Goal: Register for event/course

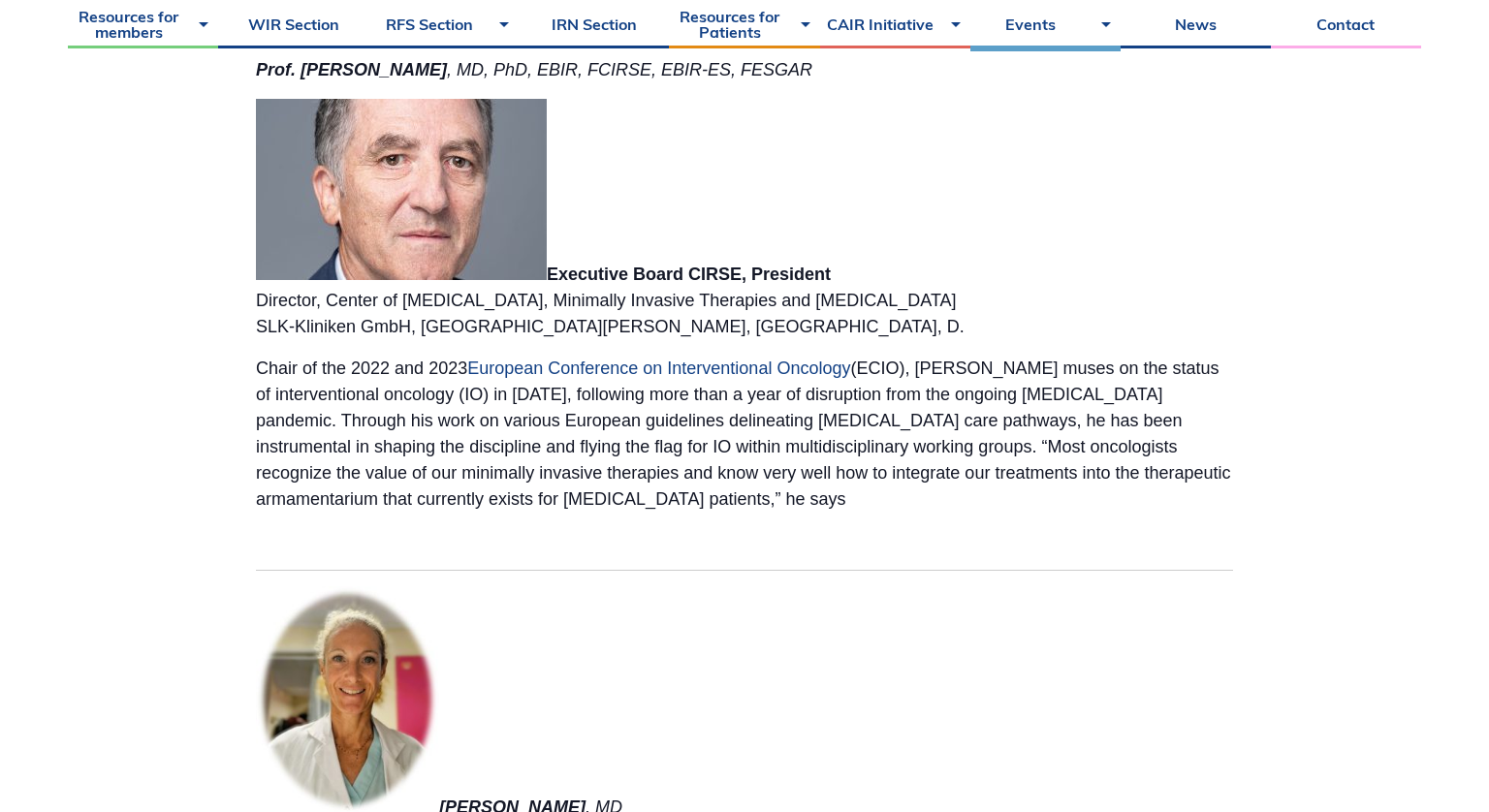
scroll to position [4819, 0]
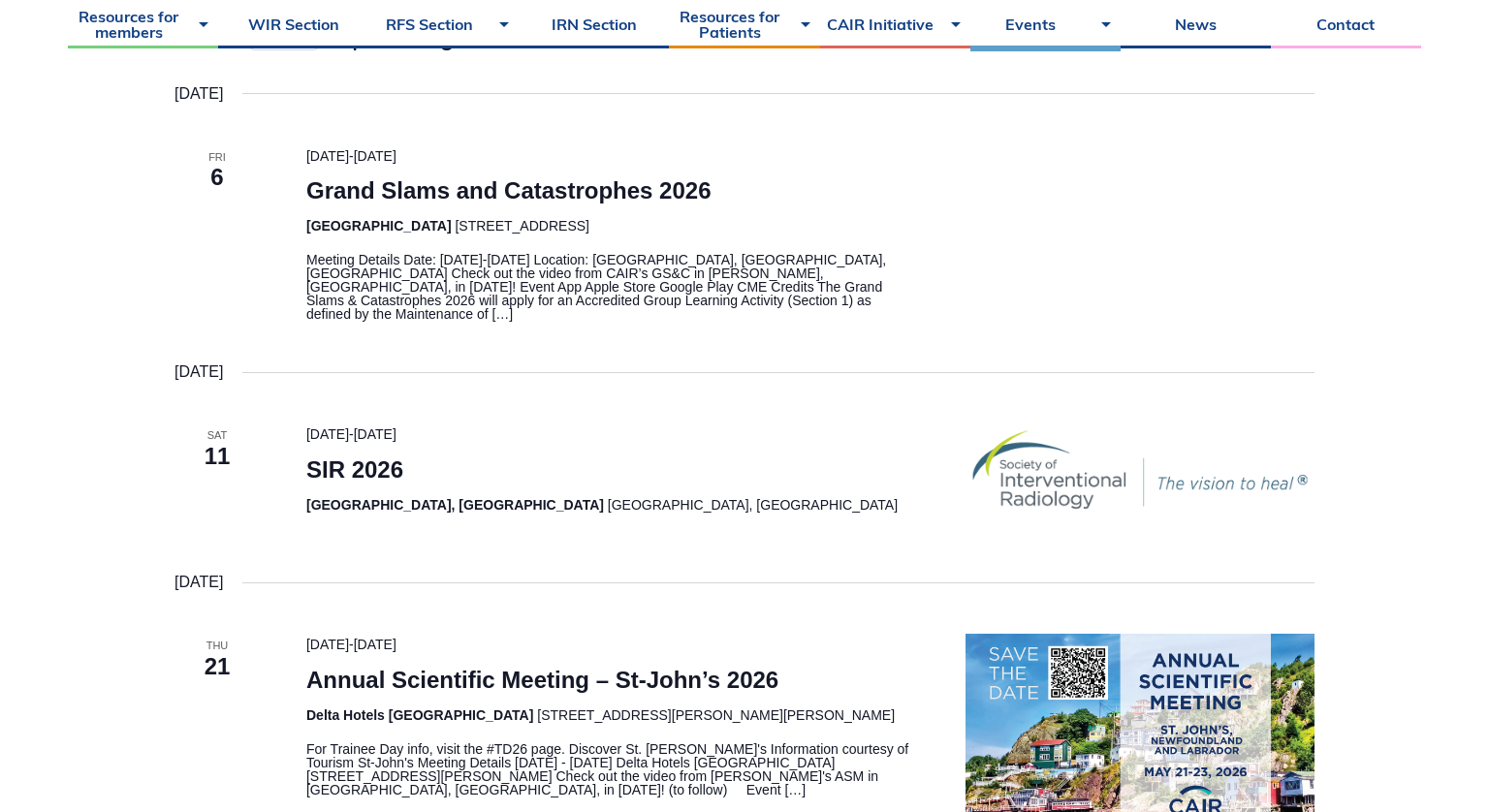
scroll to position [374, 0]
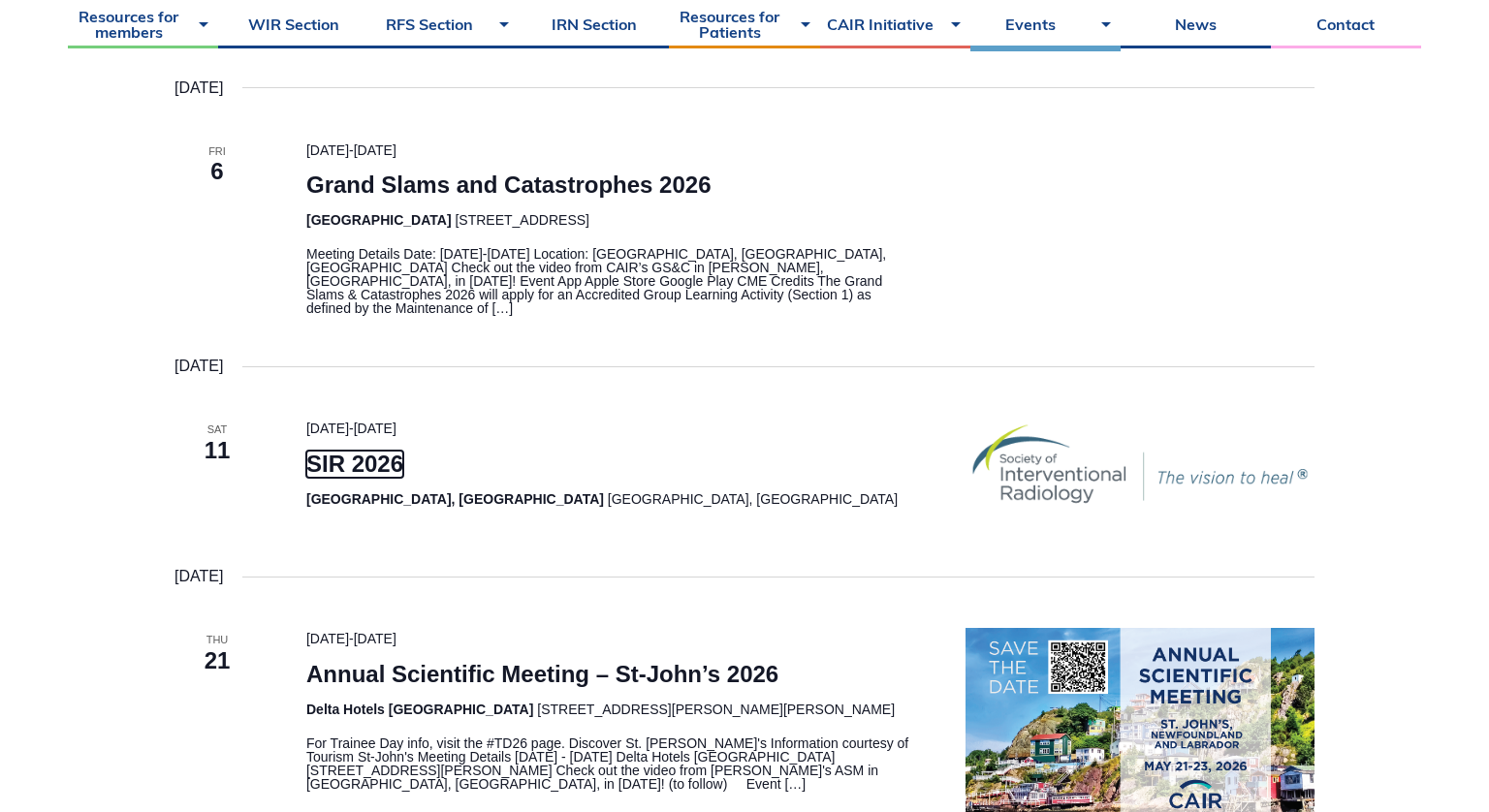
click at [350, 451] on link "SIR 2026" at bounding box center [354, 465] width 97 height 27
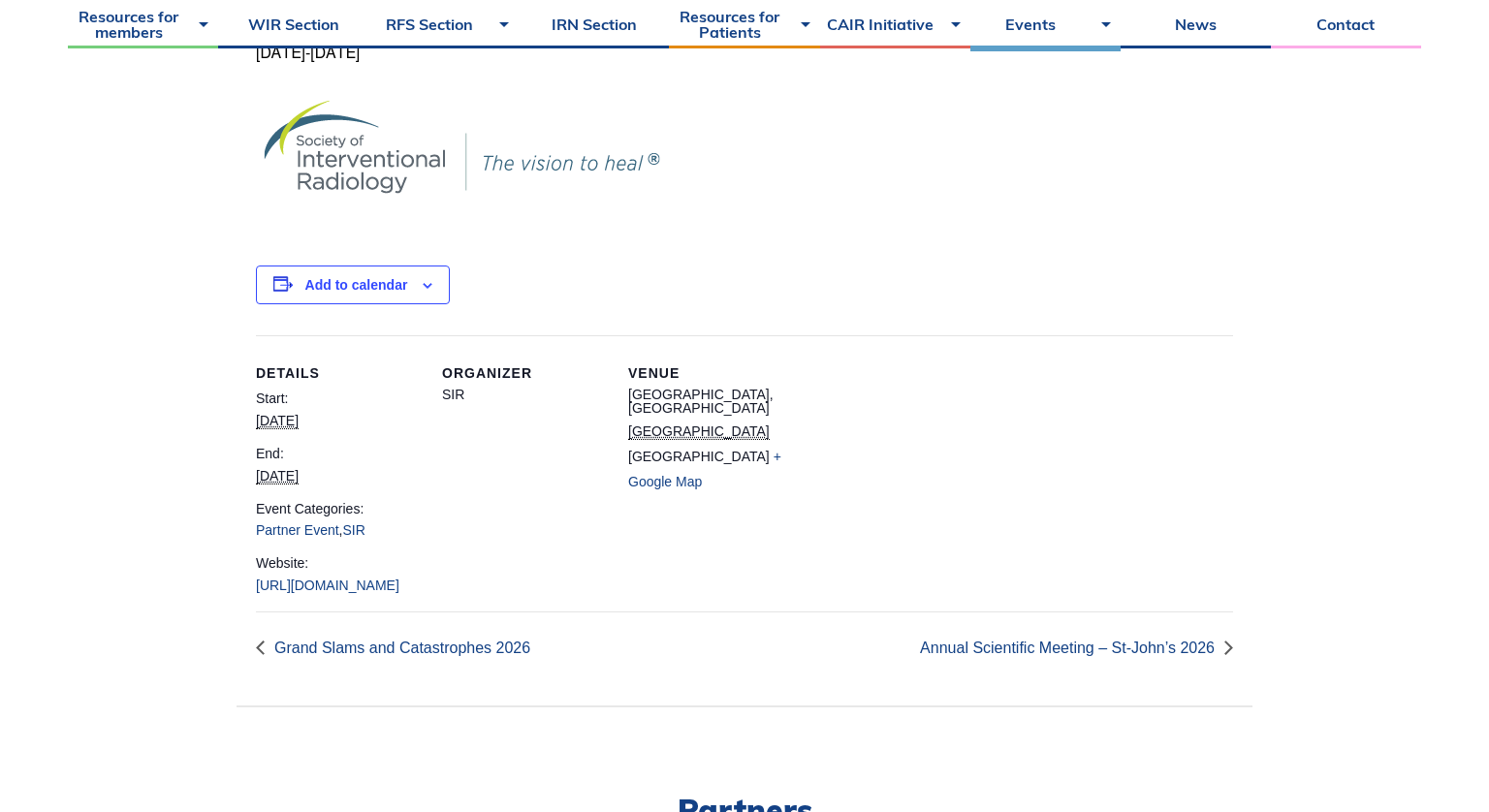
scroll to position [382, 0]
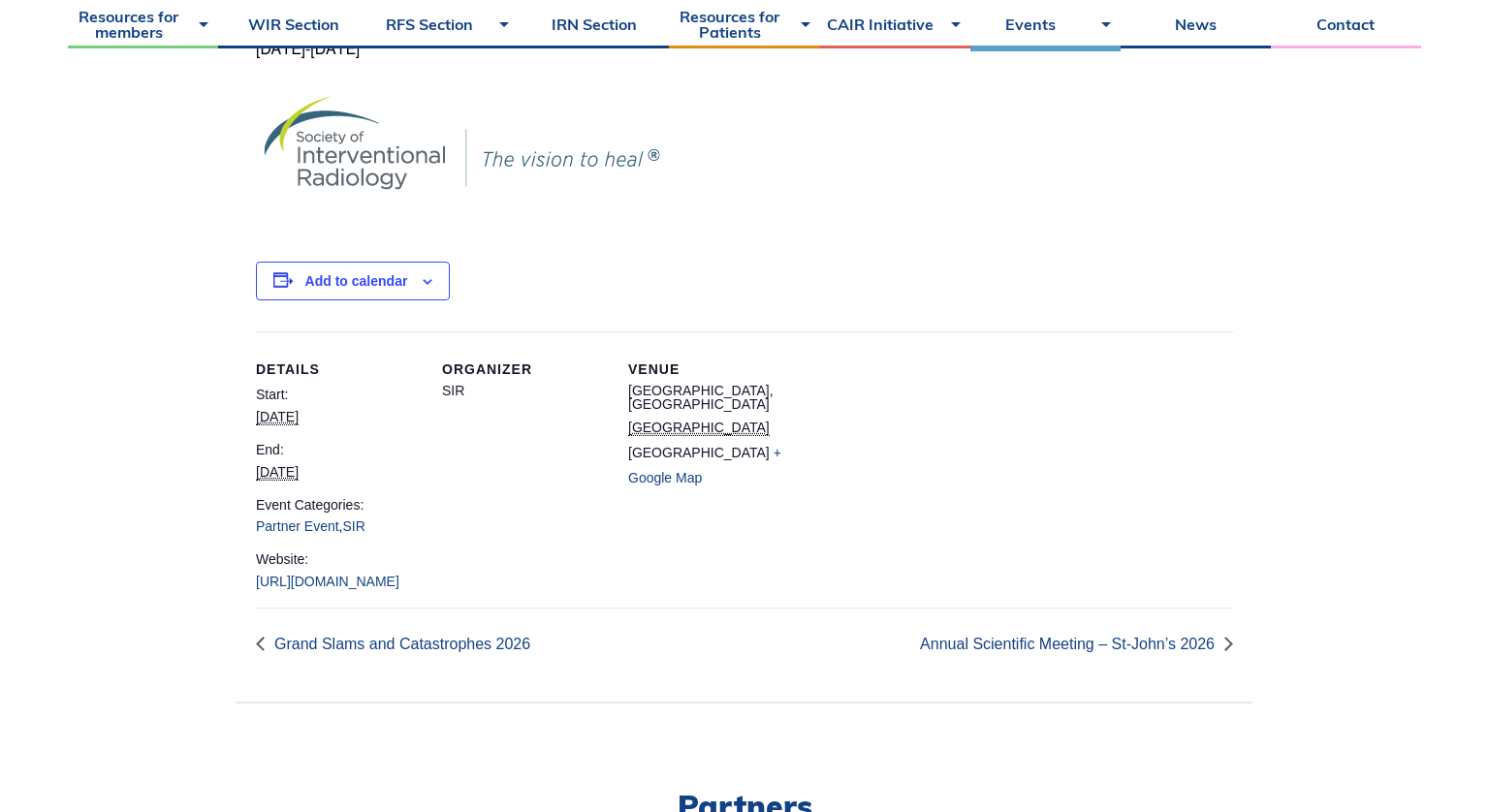
click at [369, 589] on link "[URL][DOMAIN_NAME]" at bounding box center [327, 582] width 144 height 16
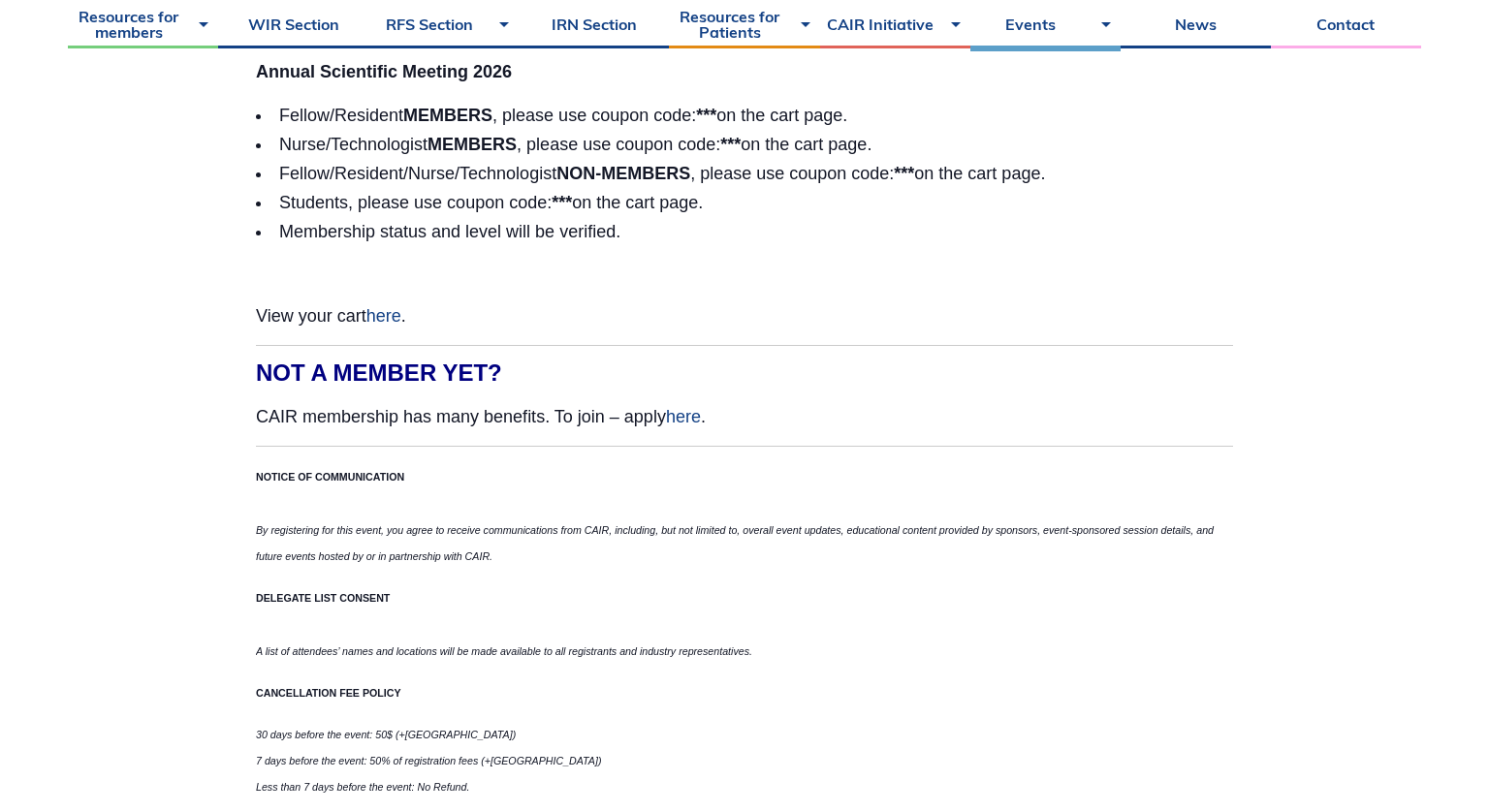
scroll to position [5672, 0]
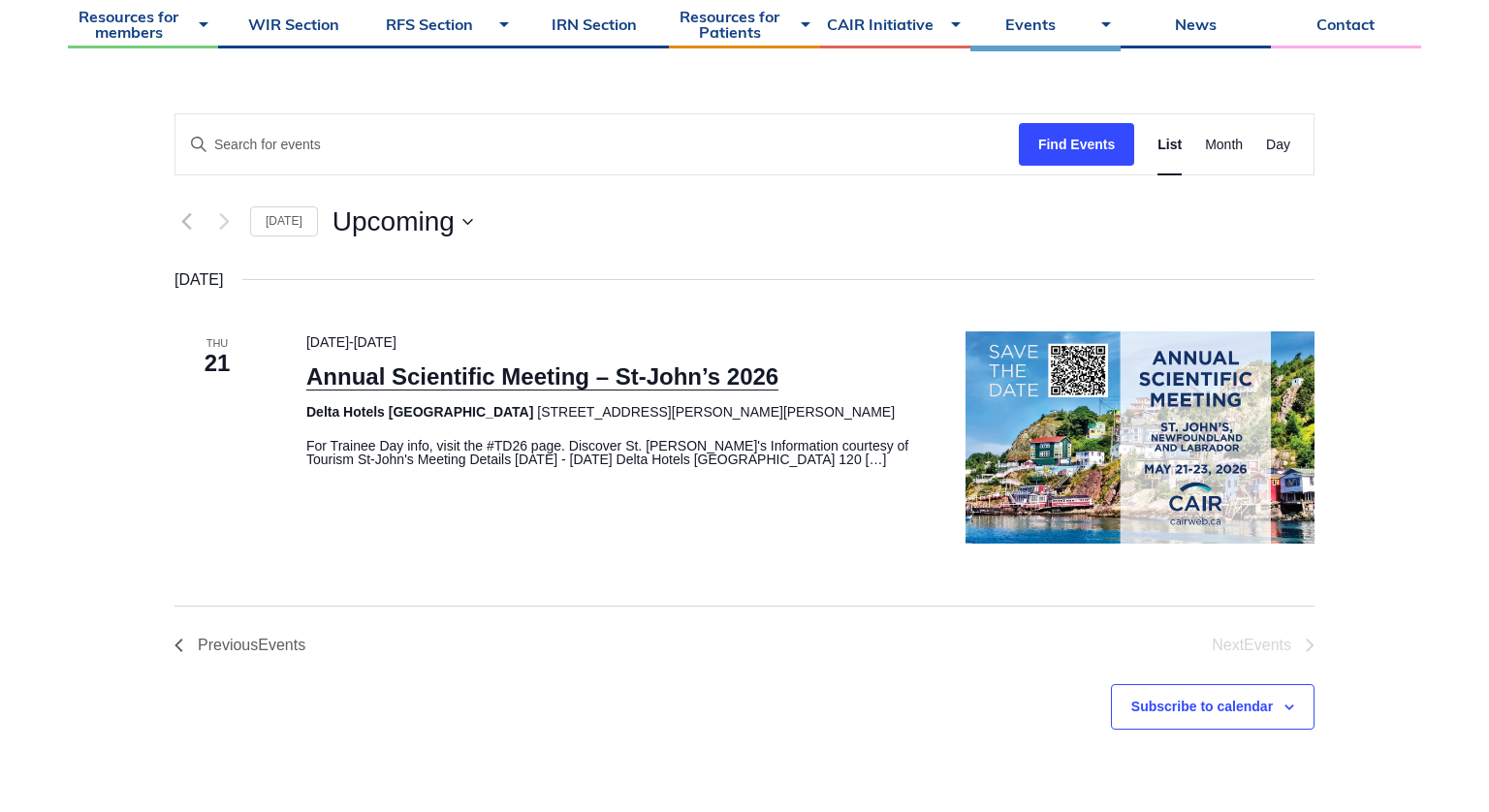
scroll to position [205, 0]
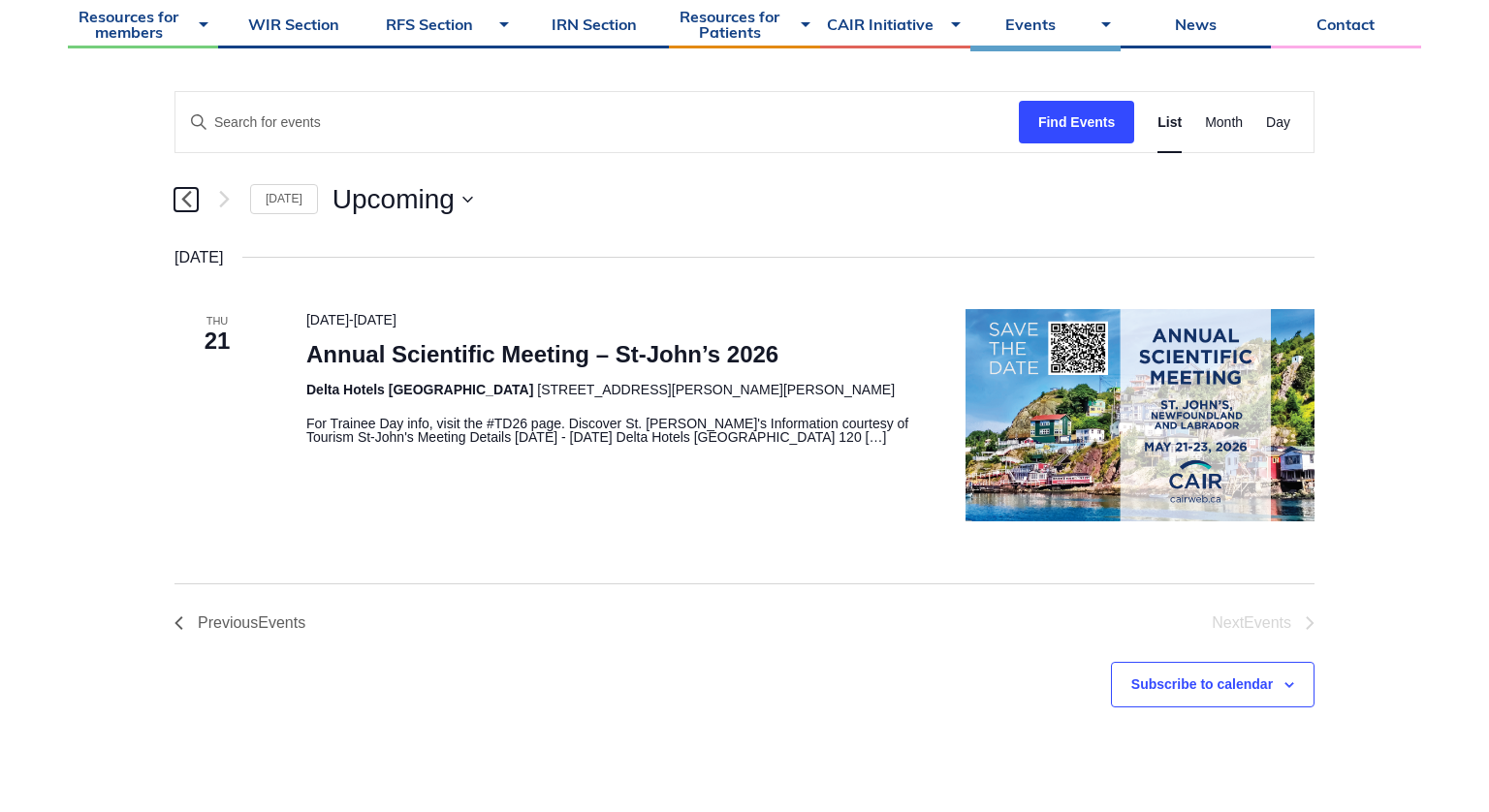
click at [189, 198] on icon "Previous Events" at bounding box center [186, 199] width 11 height 19
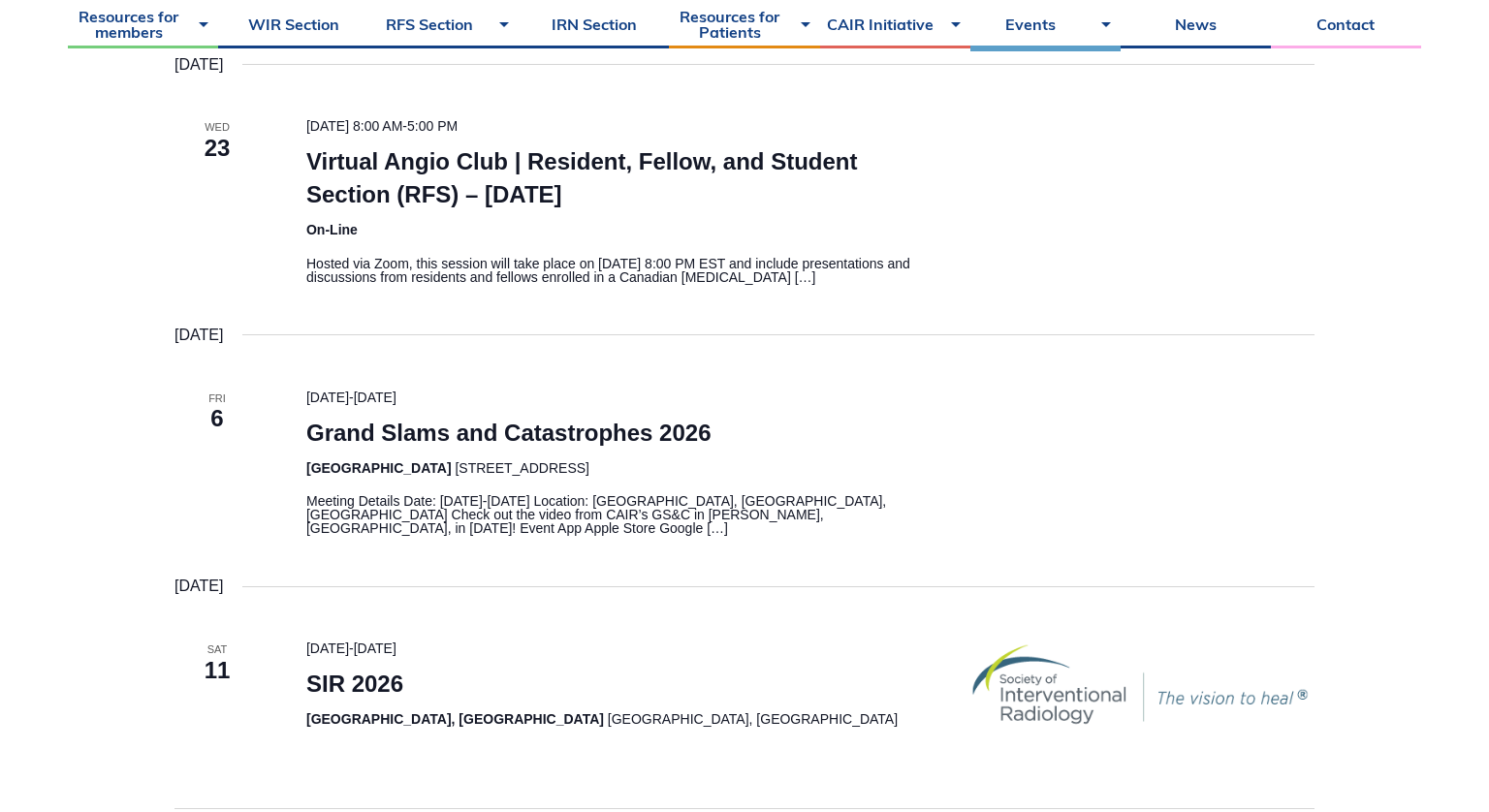
scroll to position [2101, 0]
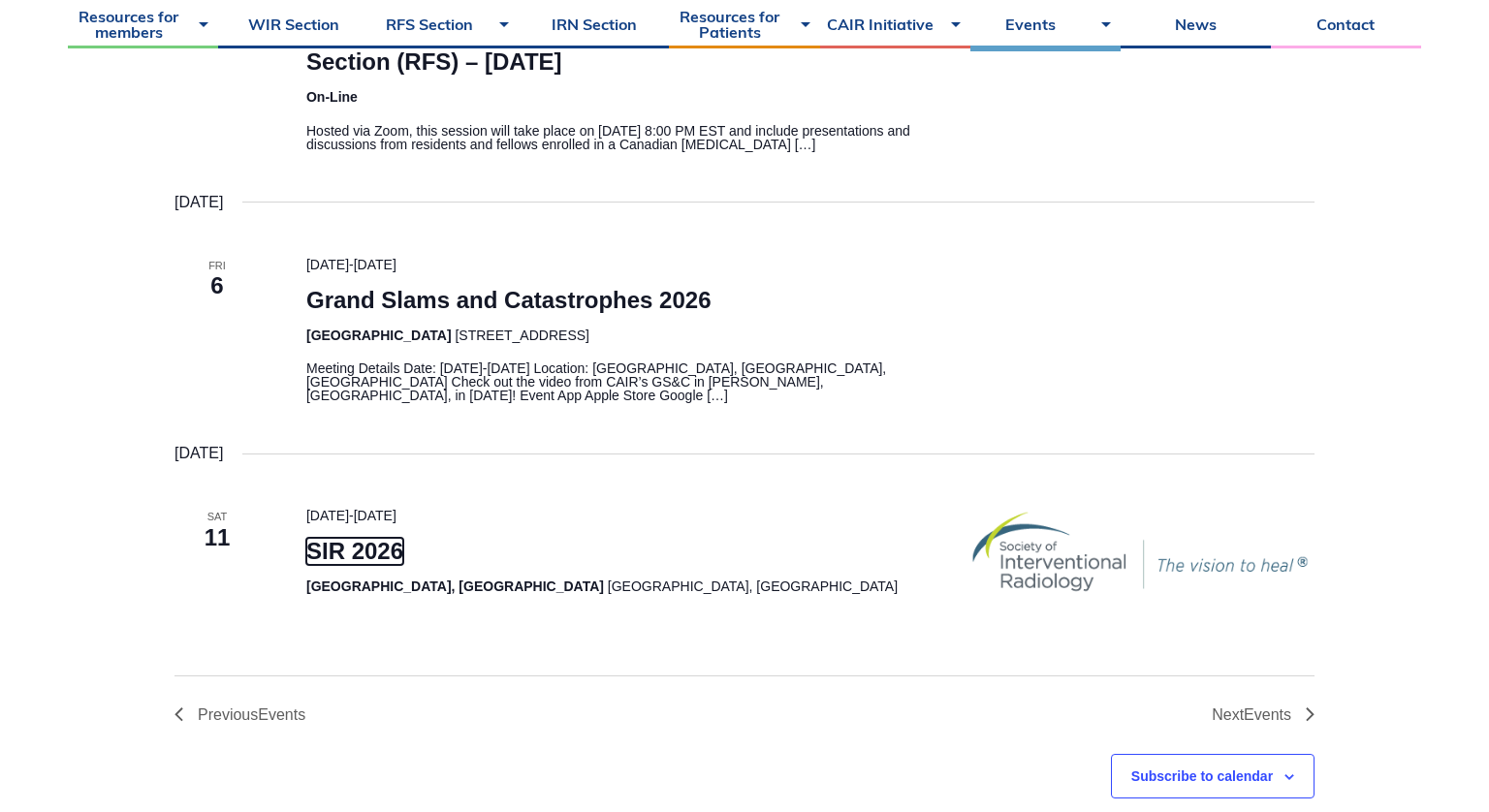
click at [345, 538] on link "SIR 2026" at bounding box center [354, 551] width 97 height 27
